Goal: Task Accomplishment & Management: Manage account settings

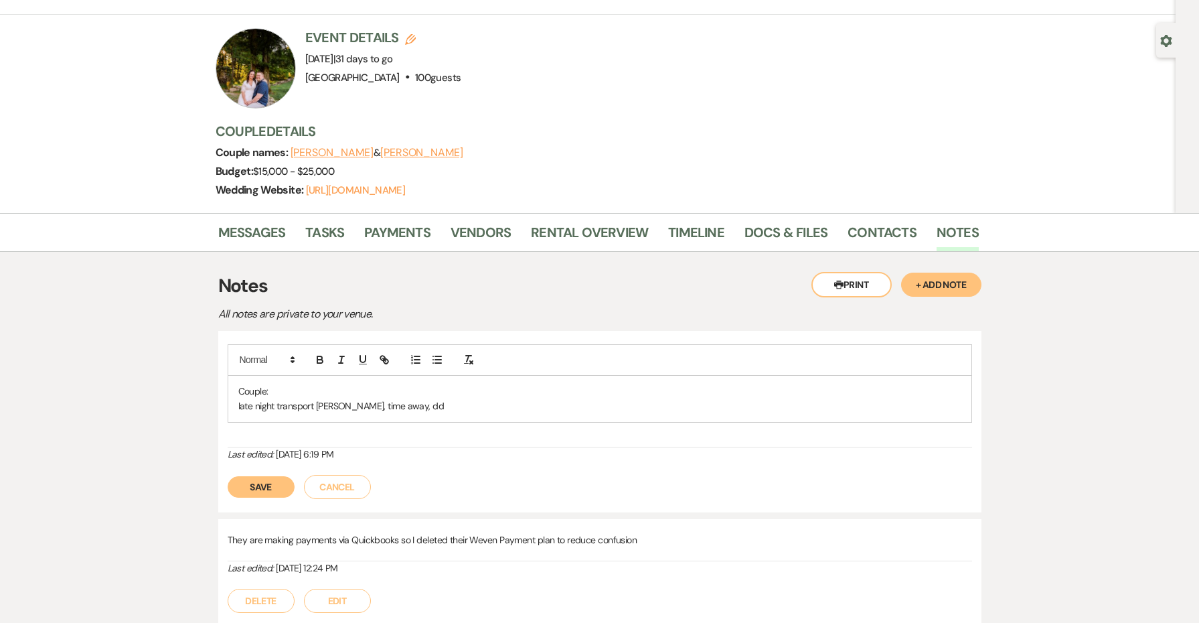
click at [277, 483] on button "Save" at bounding box center [261, 486] width 67 height 21
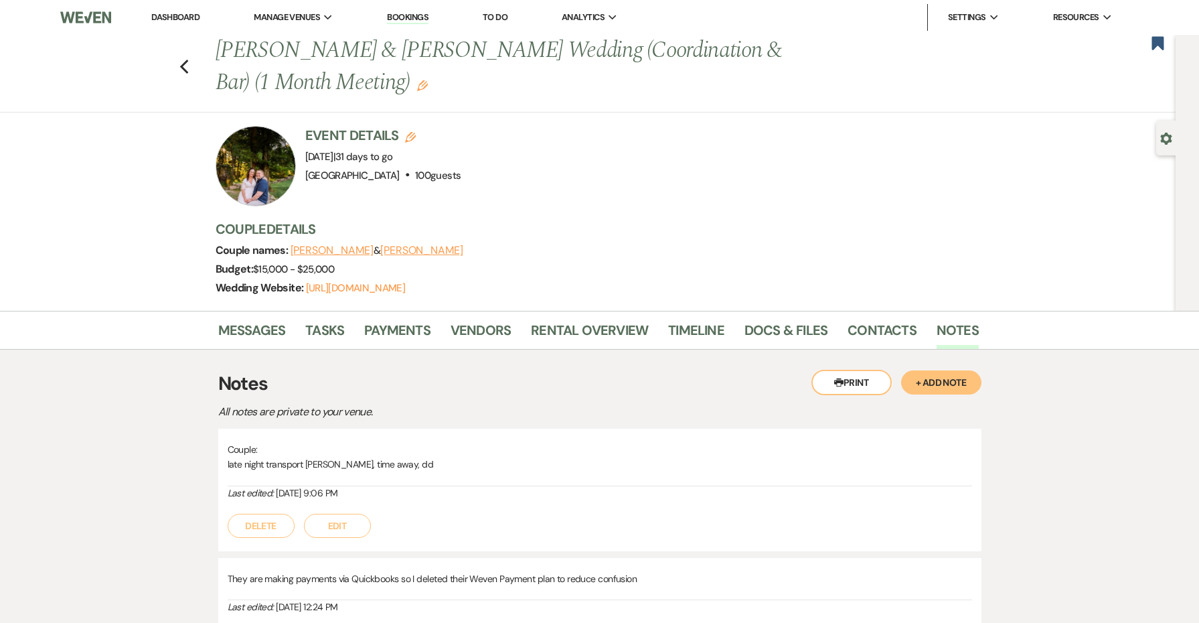
click at [181, 17] on link "Dashboard" at bounding box center [175, 16] width 48 height 11
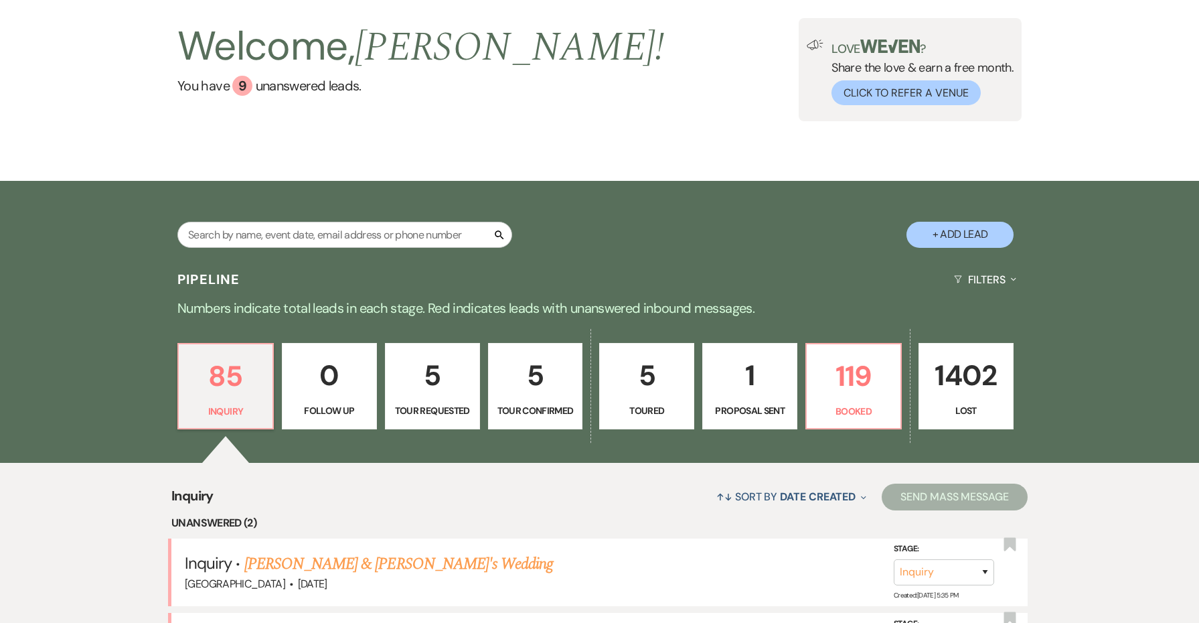
scroll to position [77, 0]
click at [878, 393] on p "119" at bounding box center [854, 376] width 78 height 45
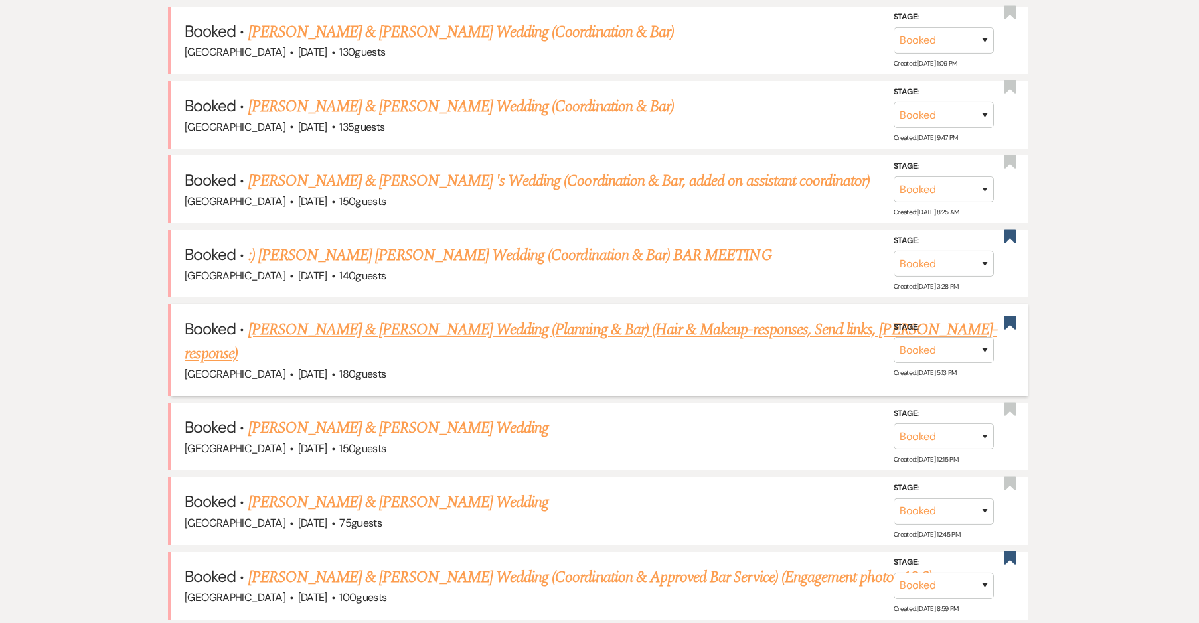
scroll to position [676, 0]
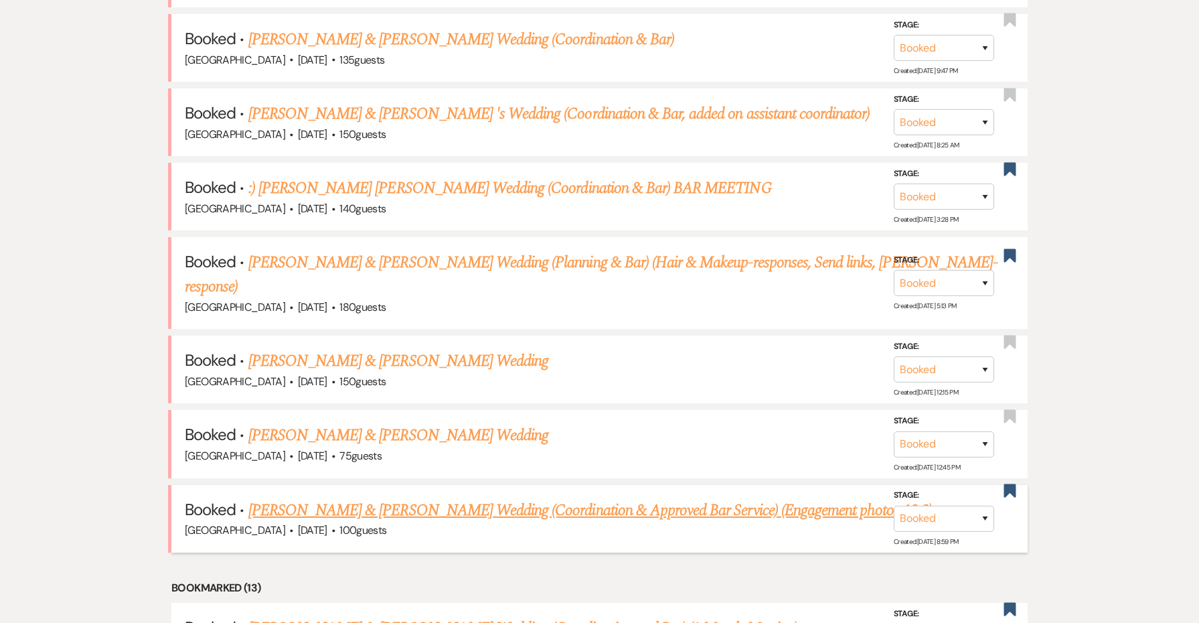
click at [454, 501] on link "[PERSON_NAME] & [PERSON_NAME] Wedding (Coordination & Approved Bar Service) (En…" at bounding box center [590, 510] width 684 height 24
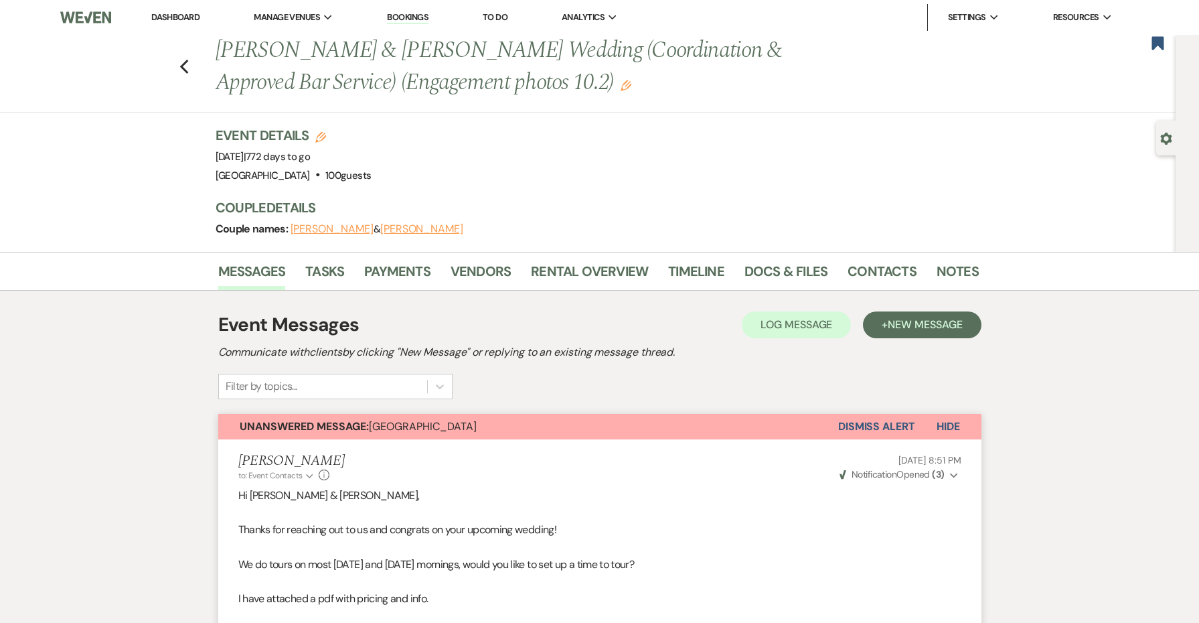
click at [868, 433] on button "Dismiss Alert" at bounding box center [876, 426] width 77 height 25
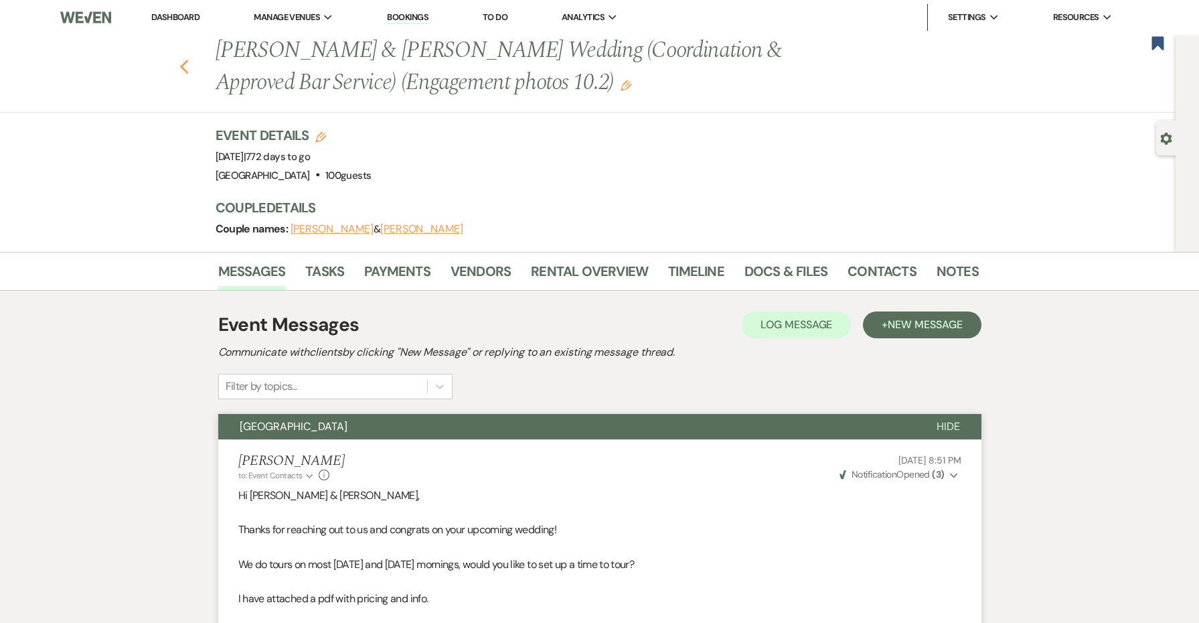
click at [187, 66] on icon "Previous" at bounding box center [184, 67] width 10 height 16
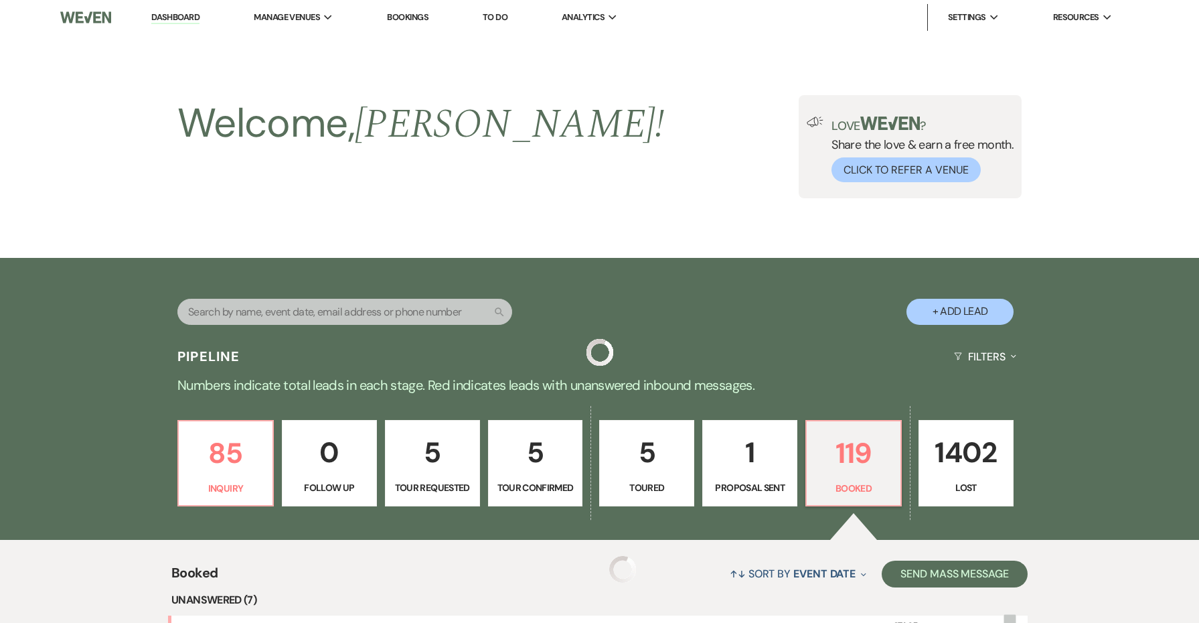
scroll to position [676, 0]
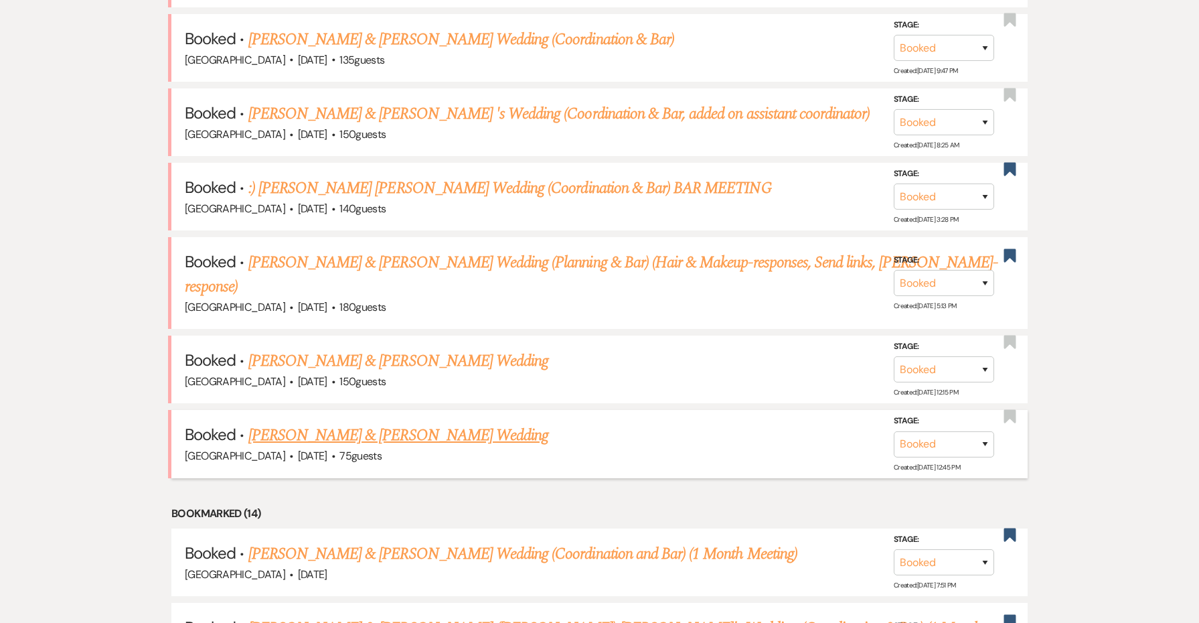
click at [488, 424] on link "[PERSON_NAME] & [PERSON_NAME] Wedding" at bounding box center [398, 435] width 300 height 24
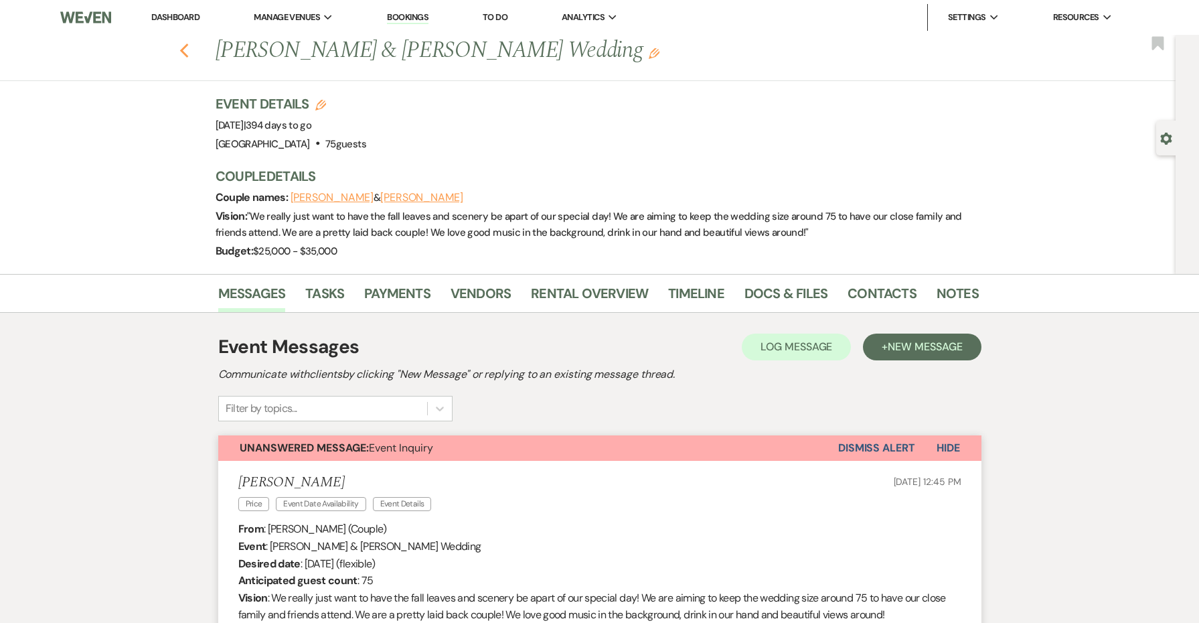
click at [183, 52] on use "button" at bounding box center [183, 51] width 9 height 15
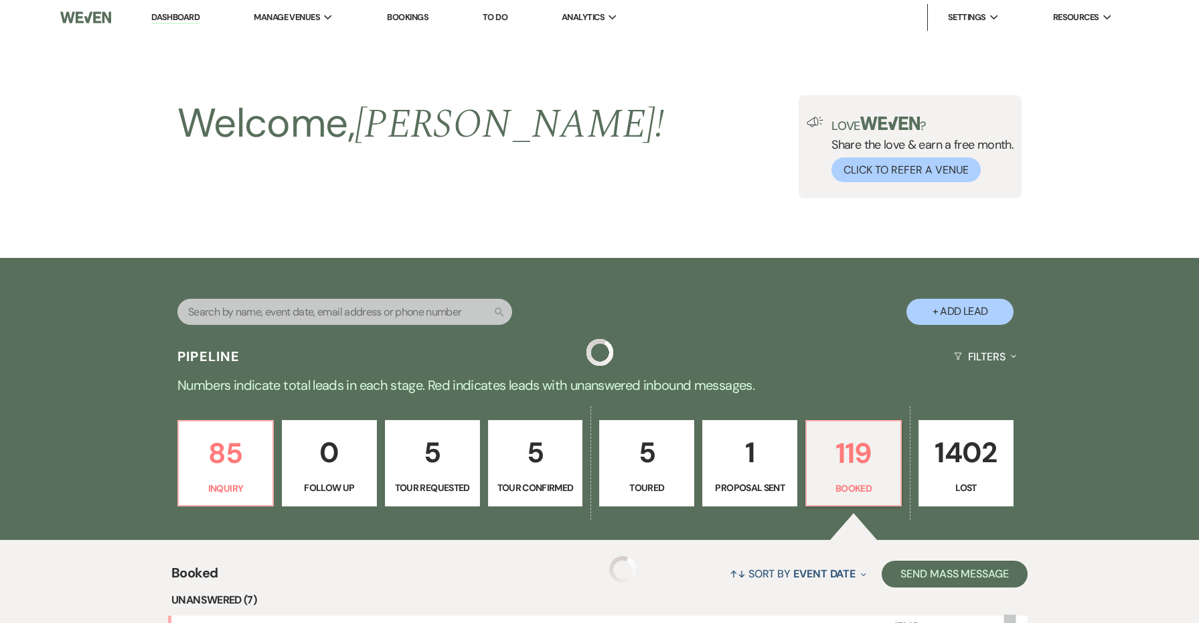
scroll to position [676, 0]
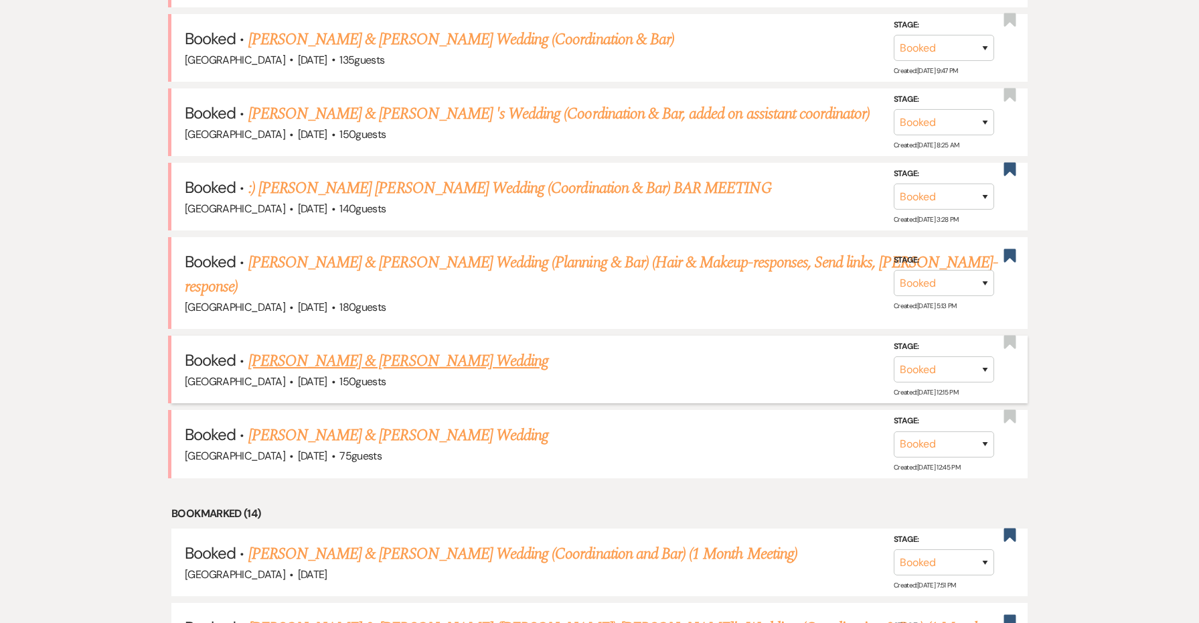
click at [349, 354] on link "[PERSON_NAME] & [PERSON_NAME] Wedding" at bounding box center [398, 361] width 300 height 24
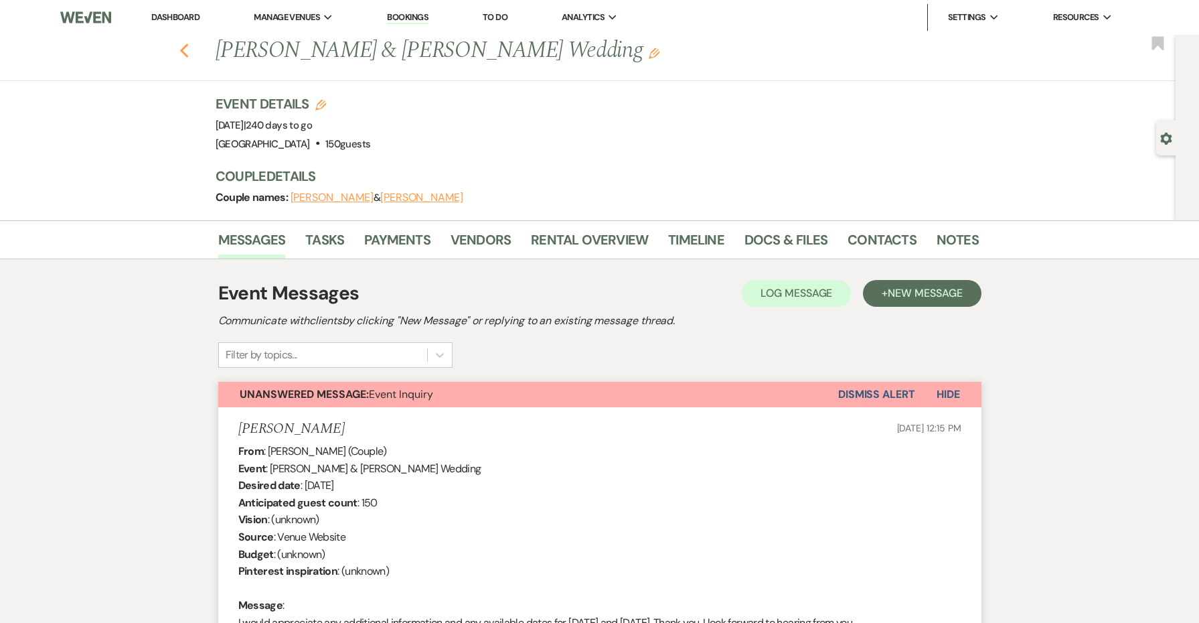
click at [184, 49] on use "button" at bounding box center [183, 51] width 9 height 15
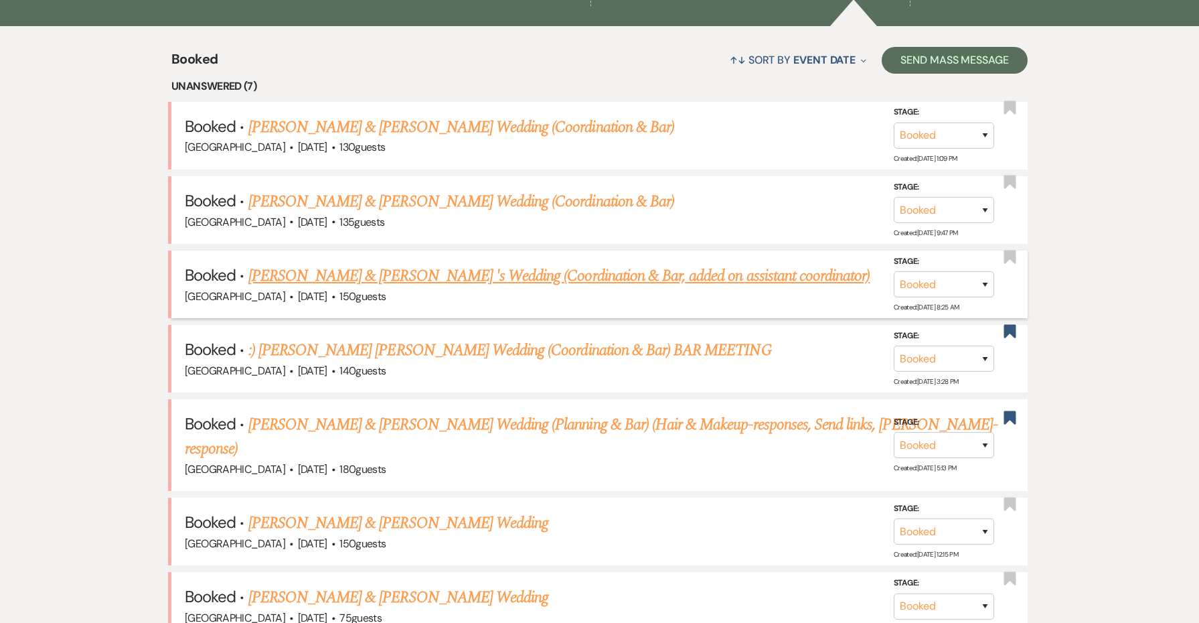
scroll to position [459, 0]
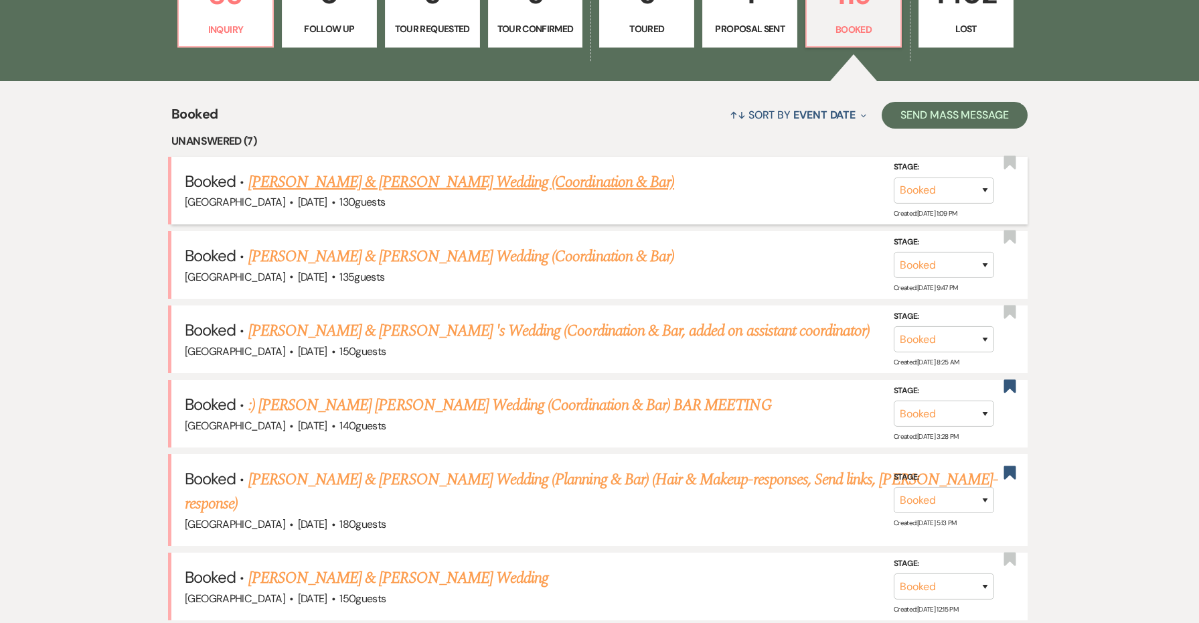
click at [369, 179] on link "[PERSON_NAME] & [PERSON_NAME] Wedding (Coordination & Bar)" at bounding box center [461, 182] width 426 height 24
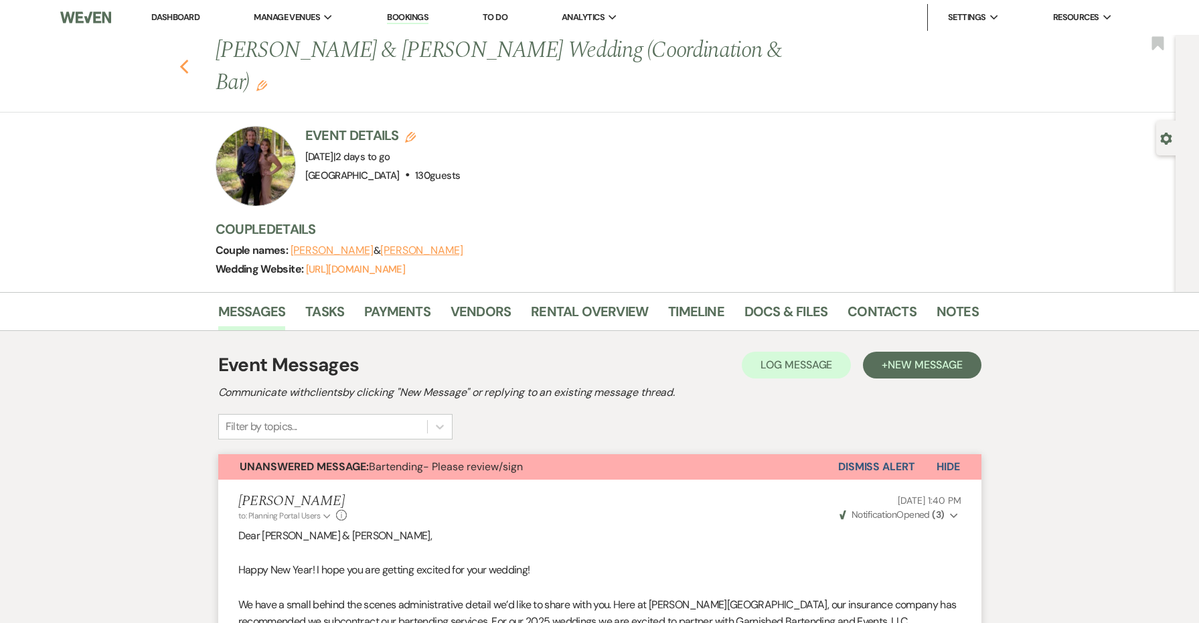
click at [185, 66] on icon "Previous" at bounding box center [184, 67] width 10 height 16
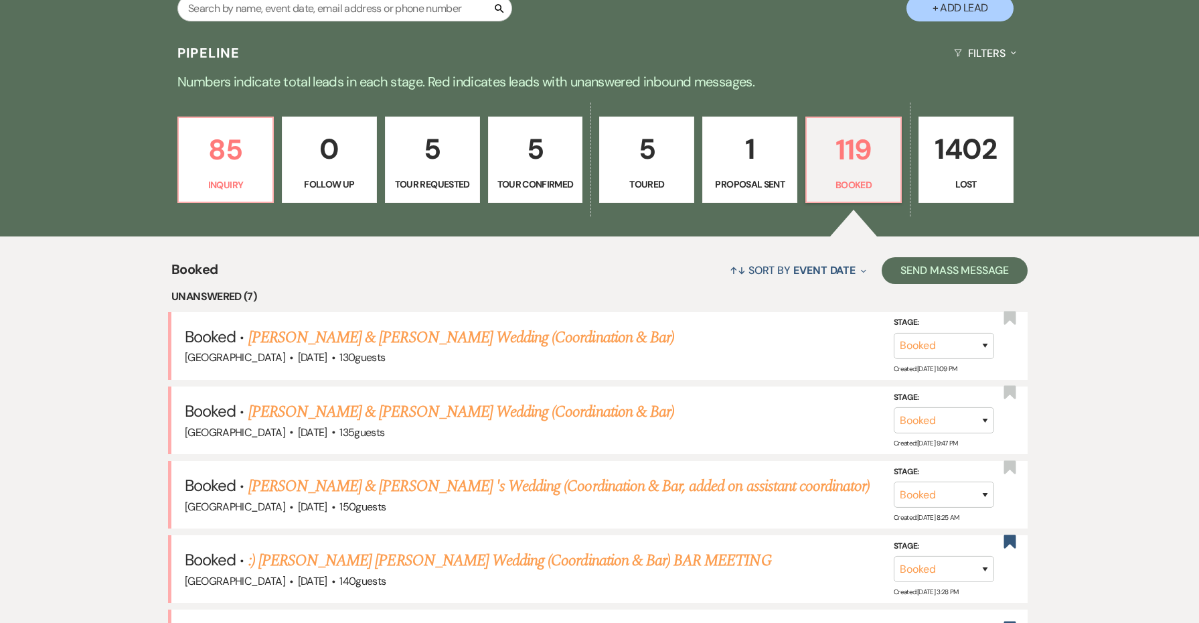
scroll to position [302, 0]
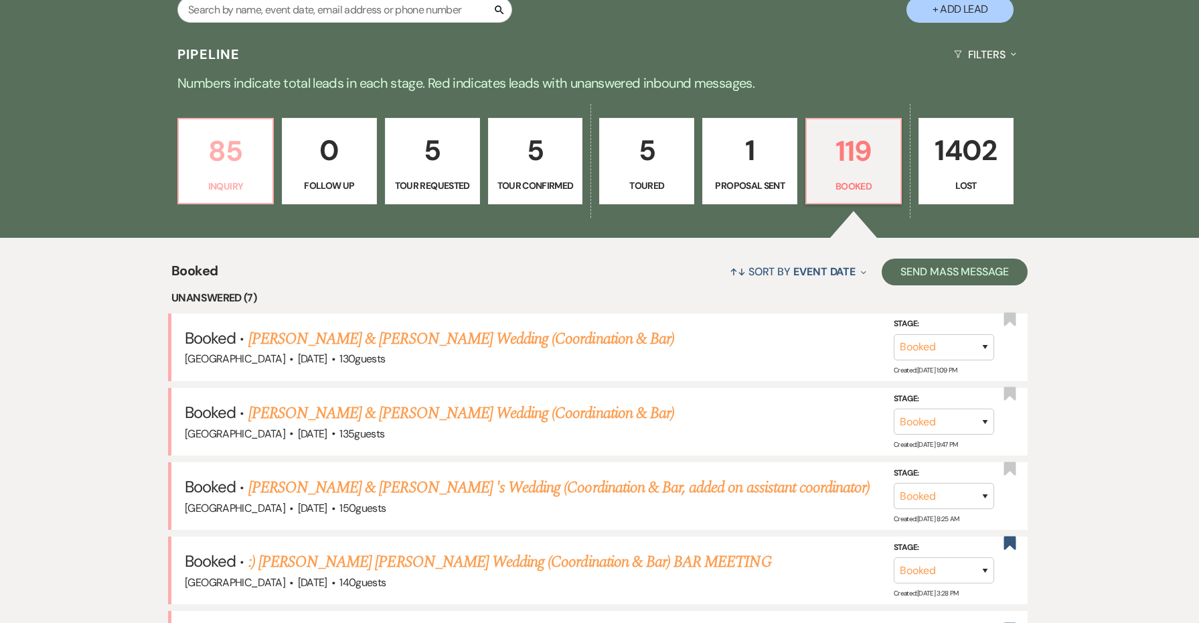
click at [231, 179] on p "Inquiry" at bounding box center [226, 186] width 78 height 15
